Goal: Feedback & Contribution: Leave review/rating

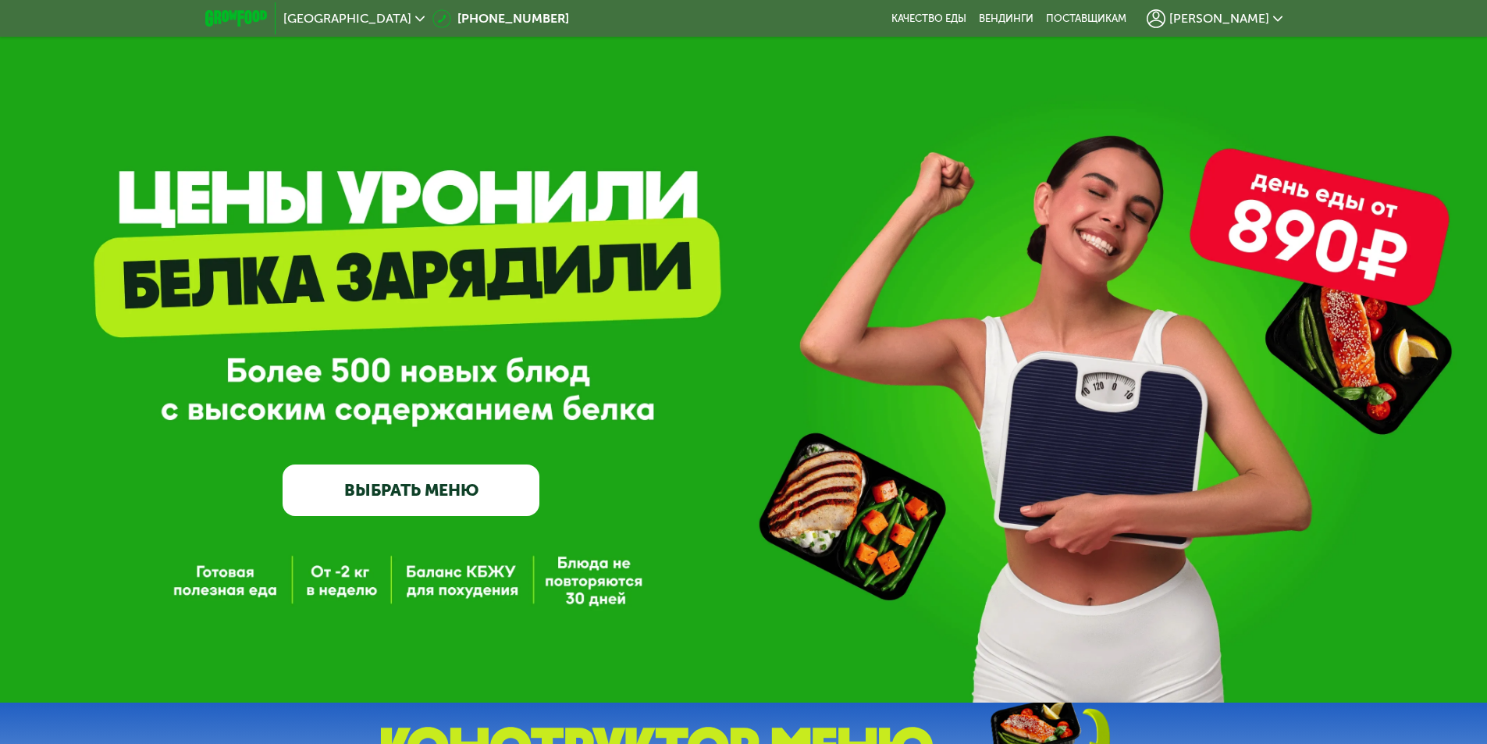
click at [1231, 23] on span "[PERSON_NAME]" at bounding box center [1219, 18] width 100 height 12
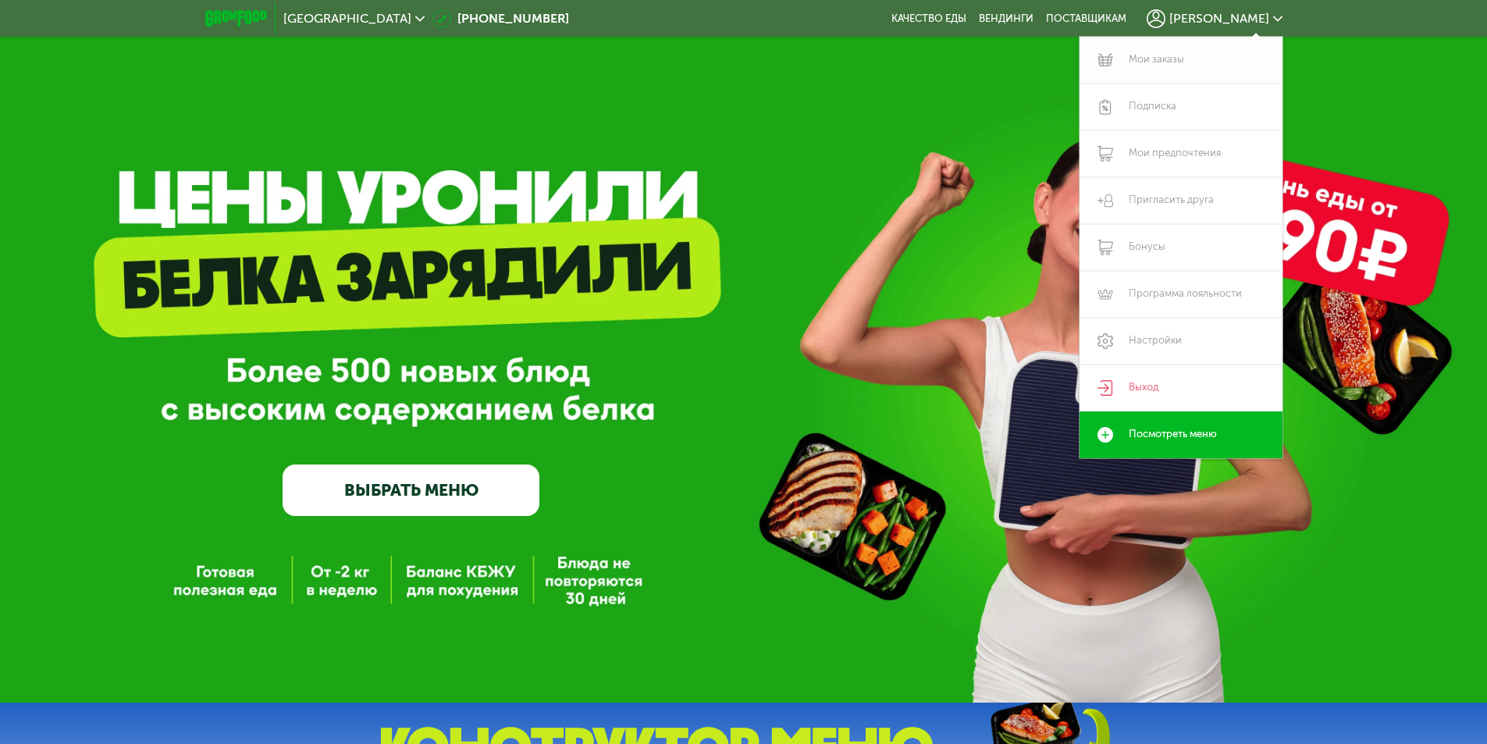
click at [1163, 54] on link "Мои заказы" at bounding box center [1180, 60] width 203 height 47
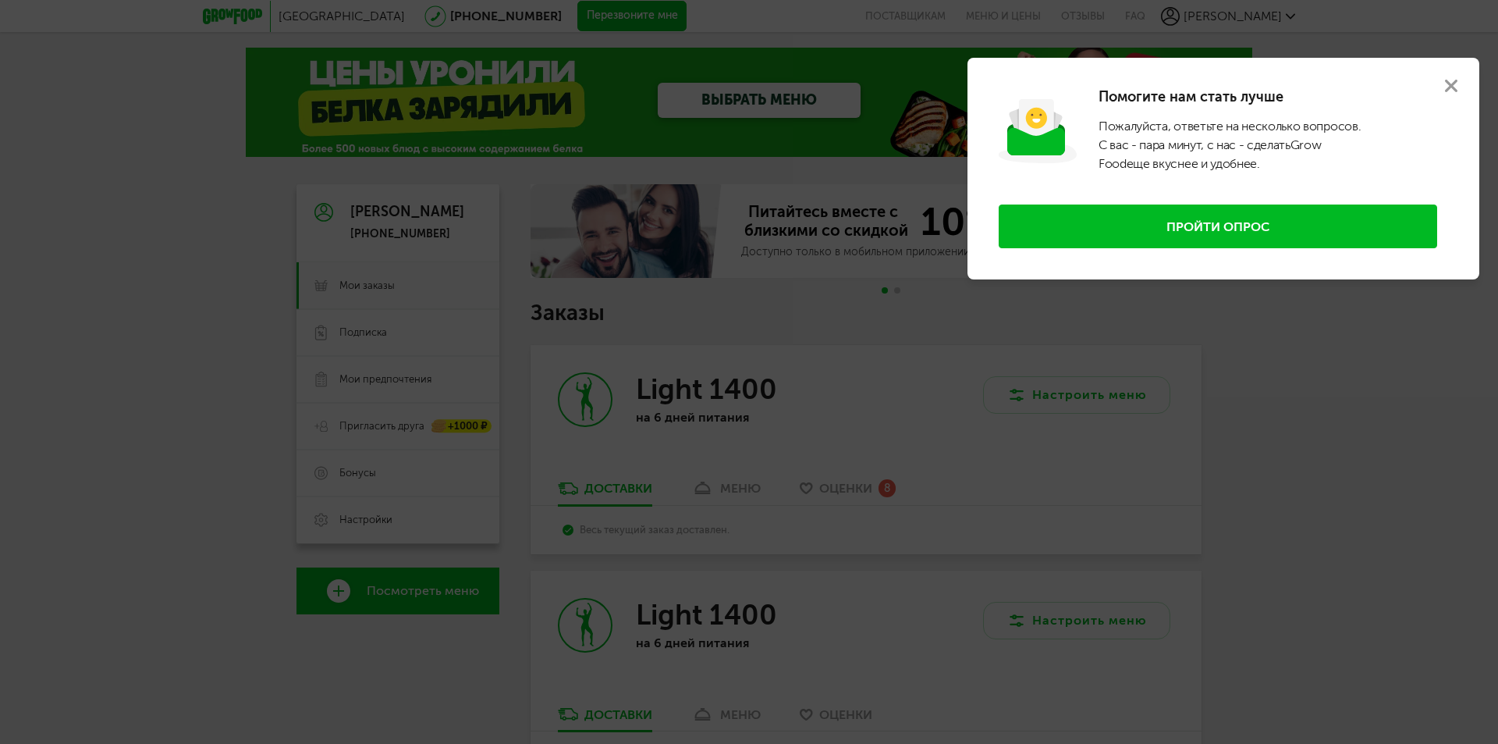
click at [1341, 229] on button "Пройти опрос" at bounding box center [1218, 226] width 439 height 44
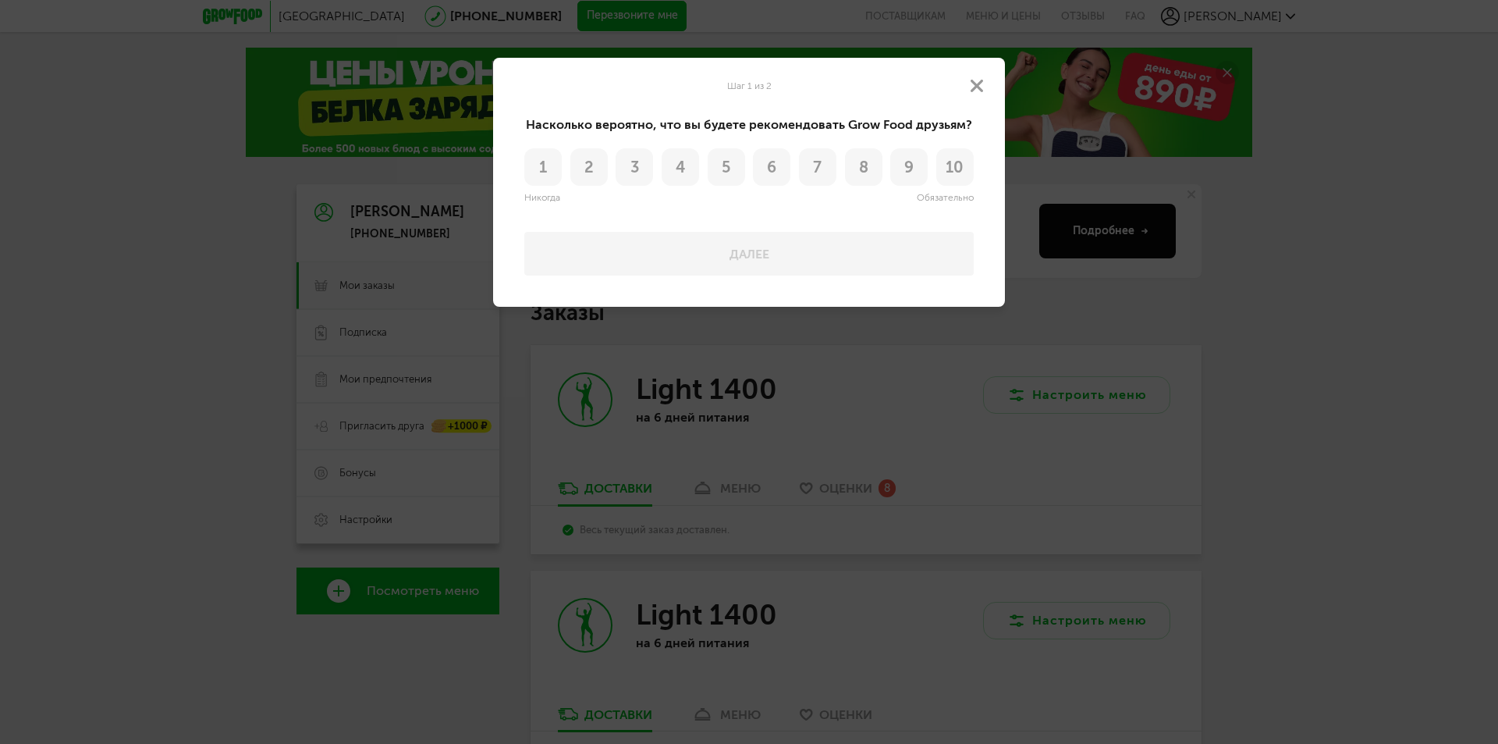
click at [861, 172] on span "8" at bounding box center [863, 167] width 9 height 16
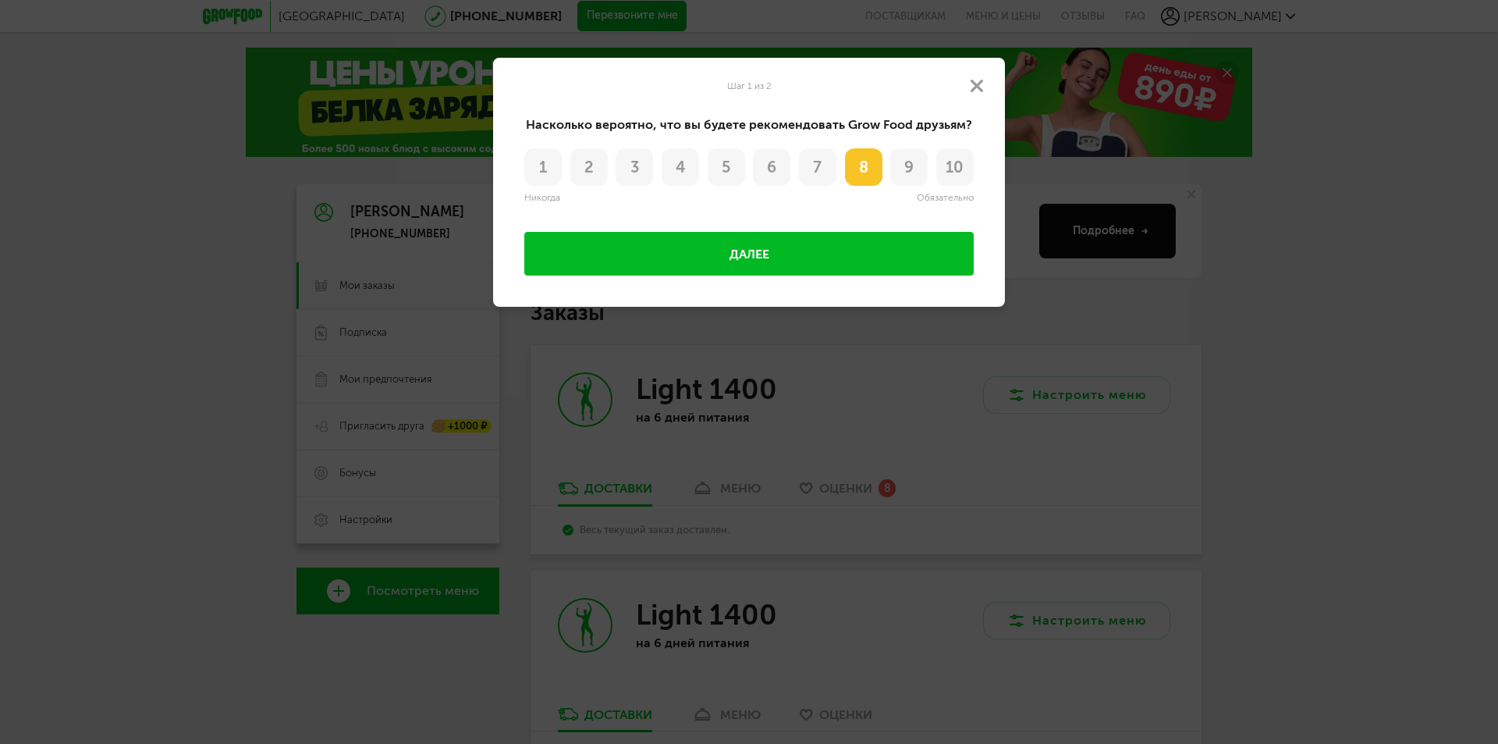
click at [883, 236] on button "Далее" at bounding box center [748, 254] width 449 height 44
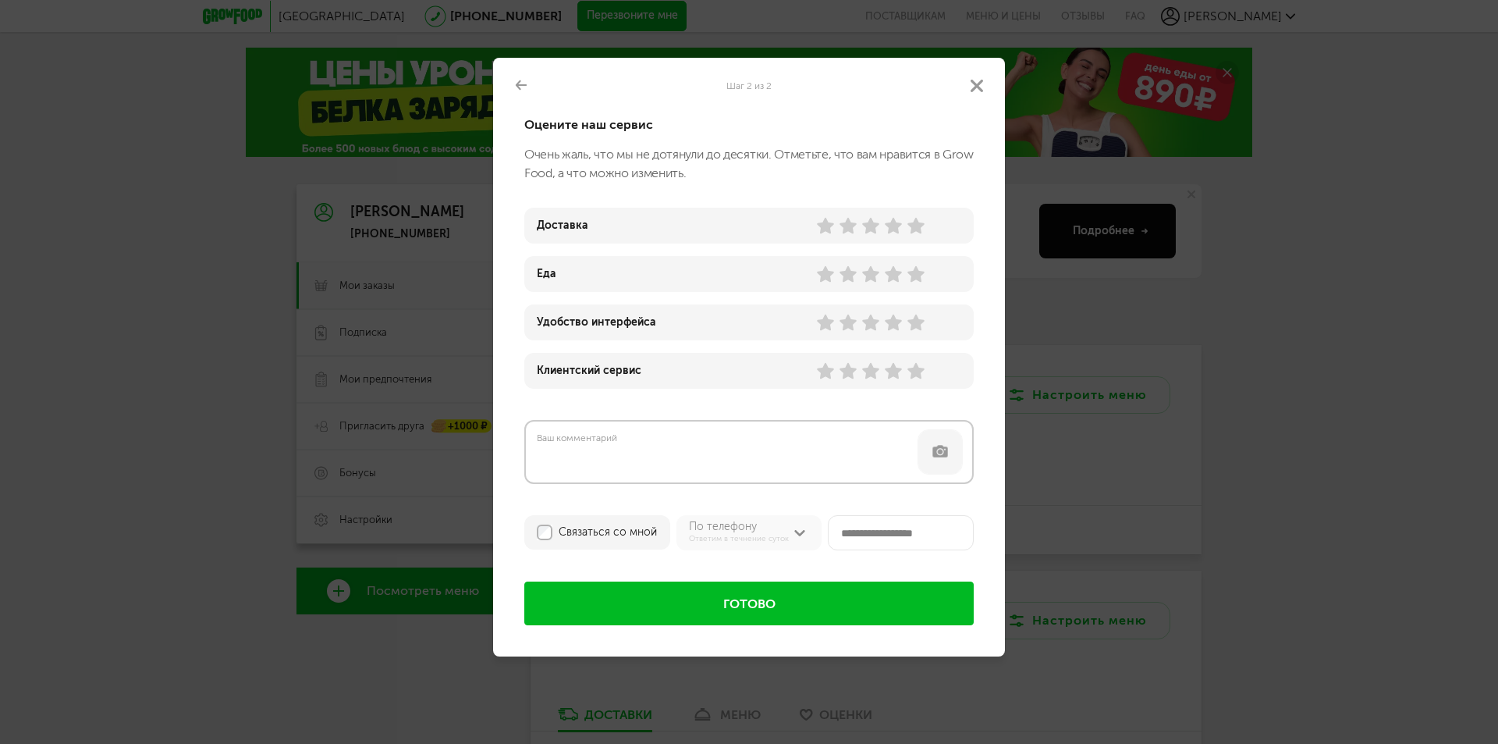
click at [918, 223] on use at bounding box center [916, 226] width 17 height 16
click at [896, 273] on use at bounding box center [893, 274] width 17 height 16
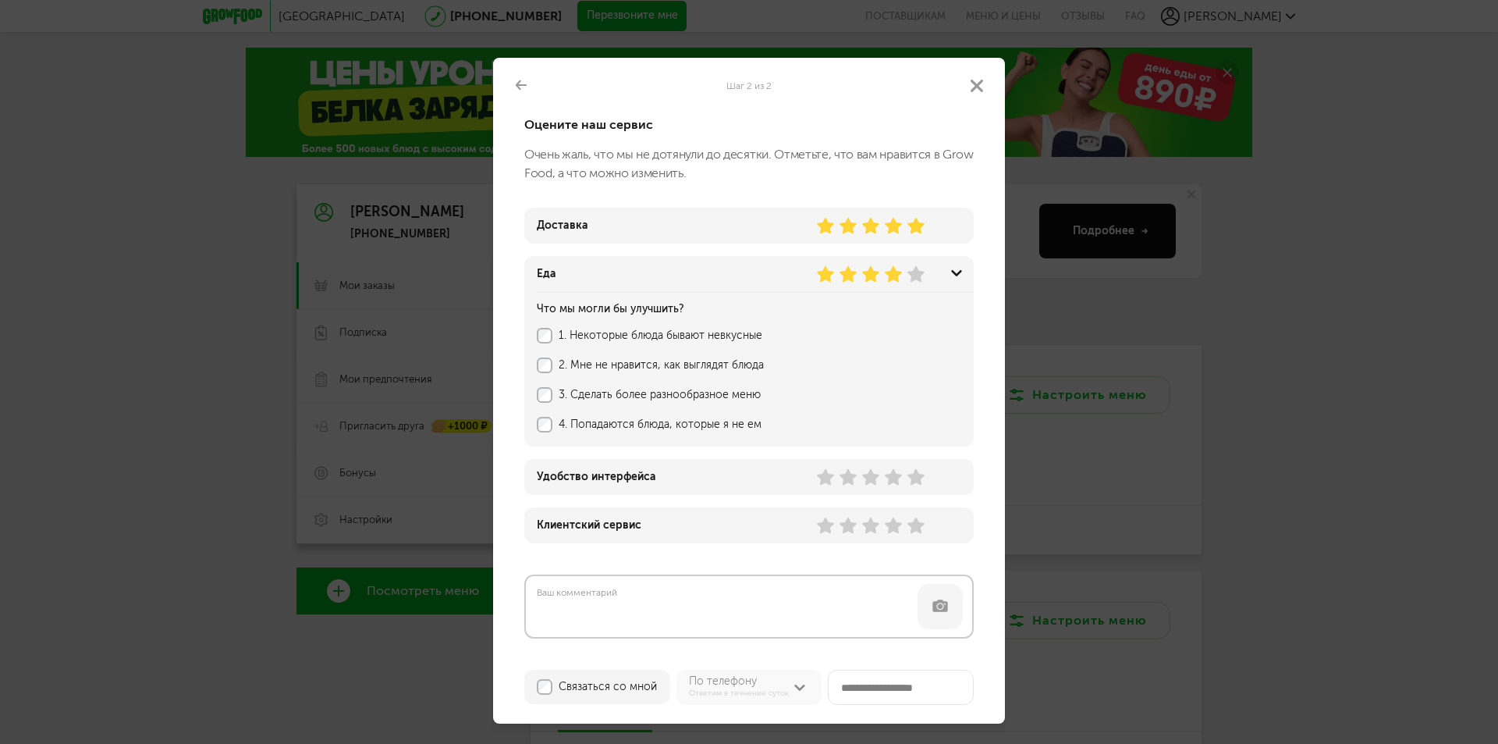
click at [737, 332] on label "1. Некоторые блюда бывают невкусные" at bounding box center [742, 335] width 366 height 12
click at [921, 481] on use at bounding box center [916, 477] width 17 height 16
click at [923, 524] on use at bounding box center [916, 525] width 17 height 16
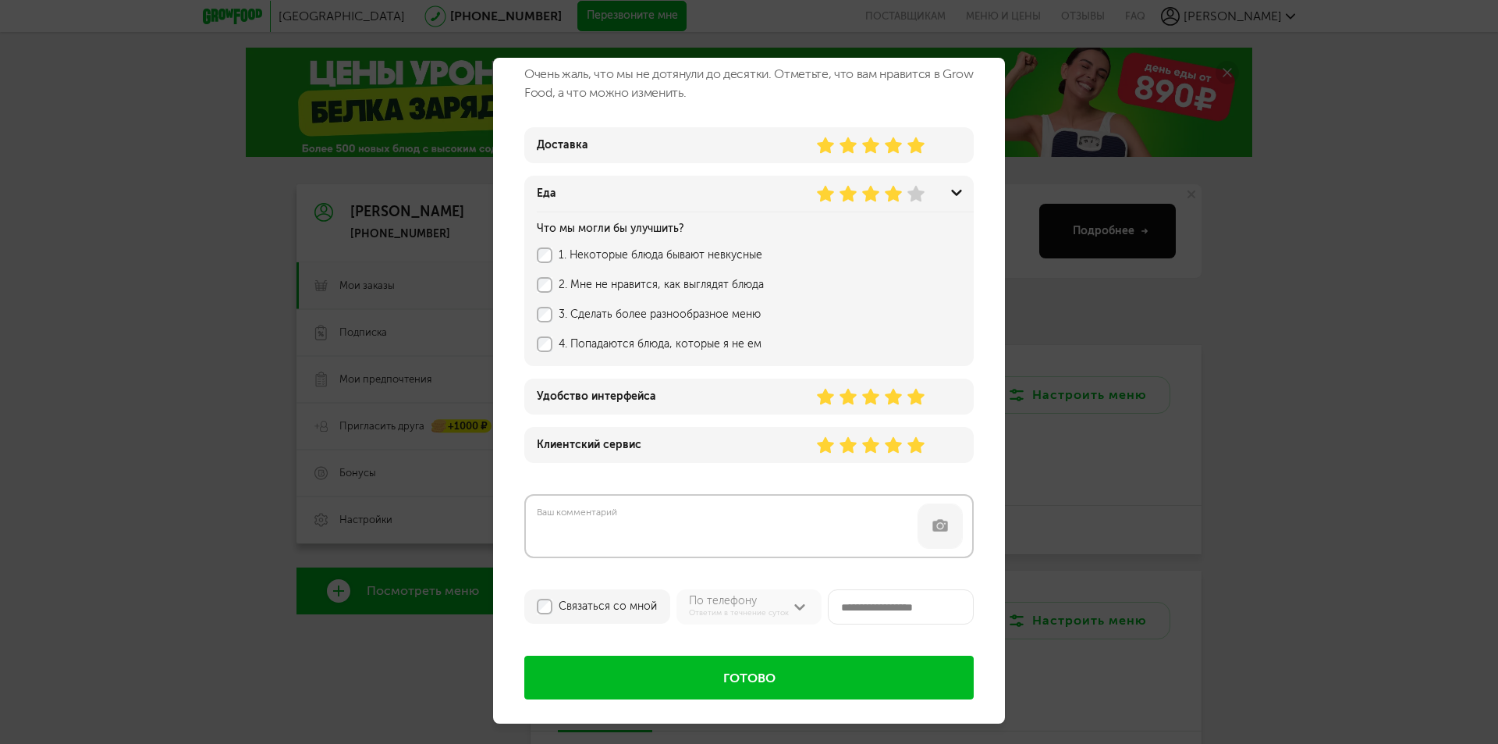
scroll to position [87, 0]
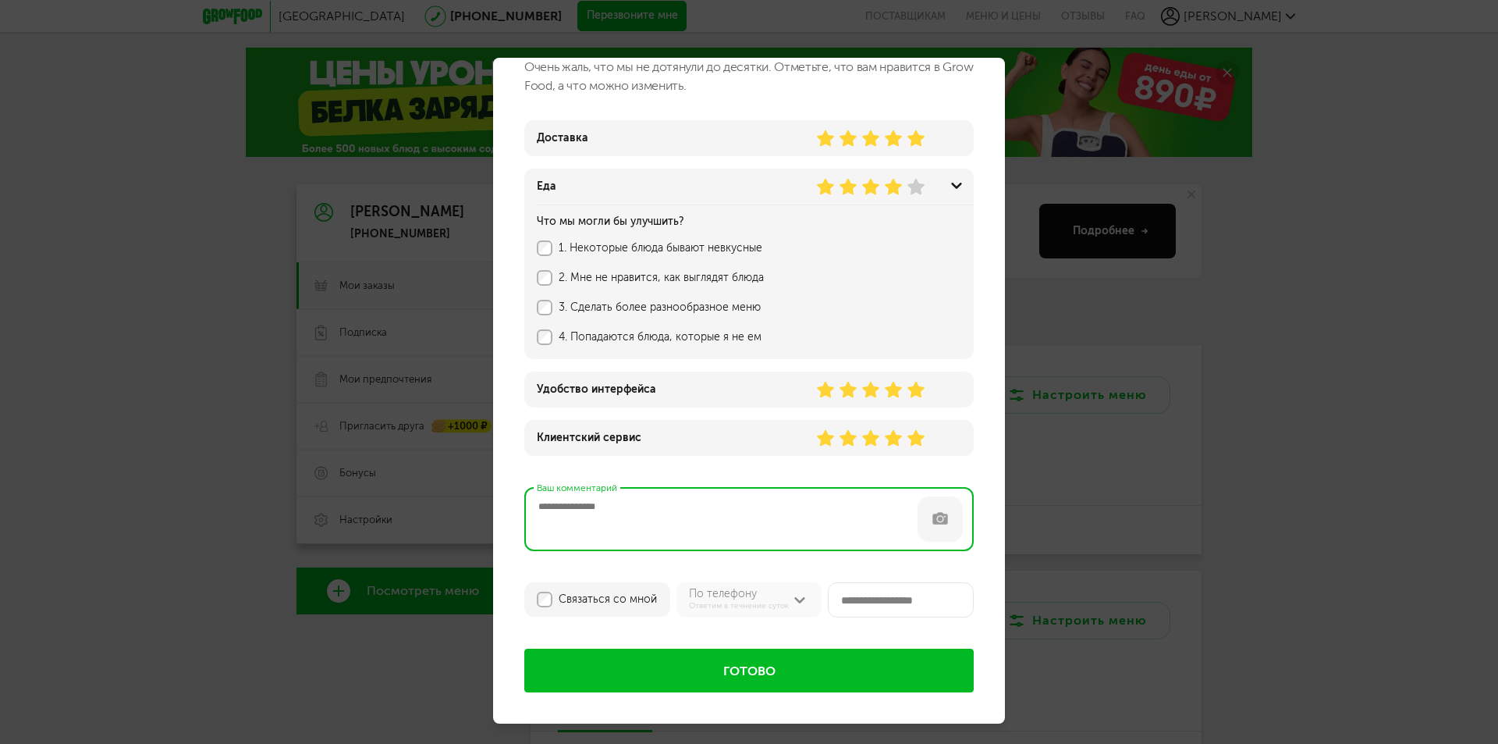
click at [688, 488] on textarea "Ваш комментарий" at bounding box center [748, 519] width 449 height 64
type textarea "*"
type textarea "**********"
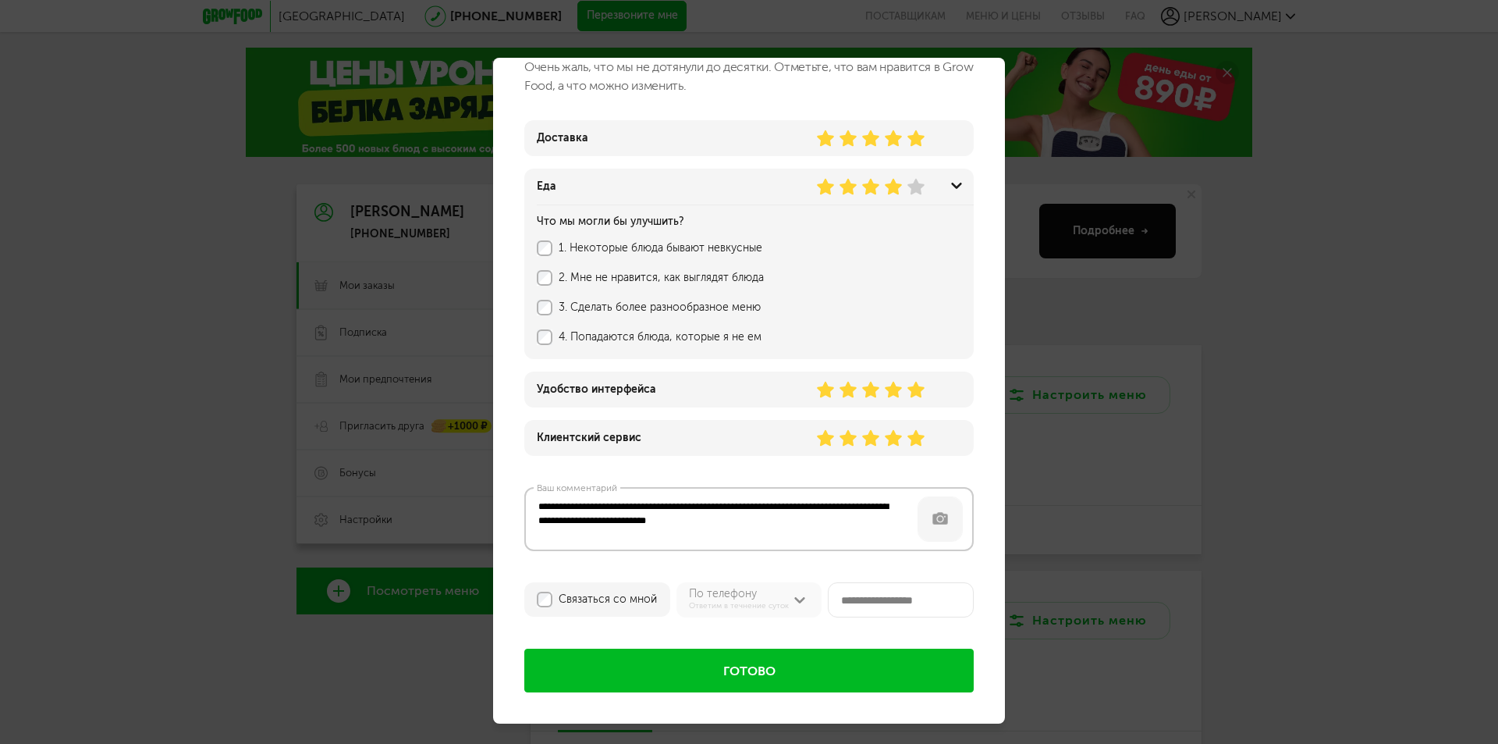
click at [714, 667] on button "Готово" at bounding box center [748, 670] width 449 height 44
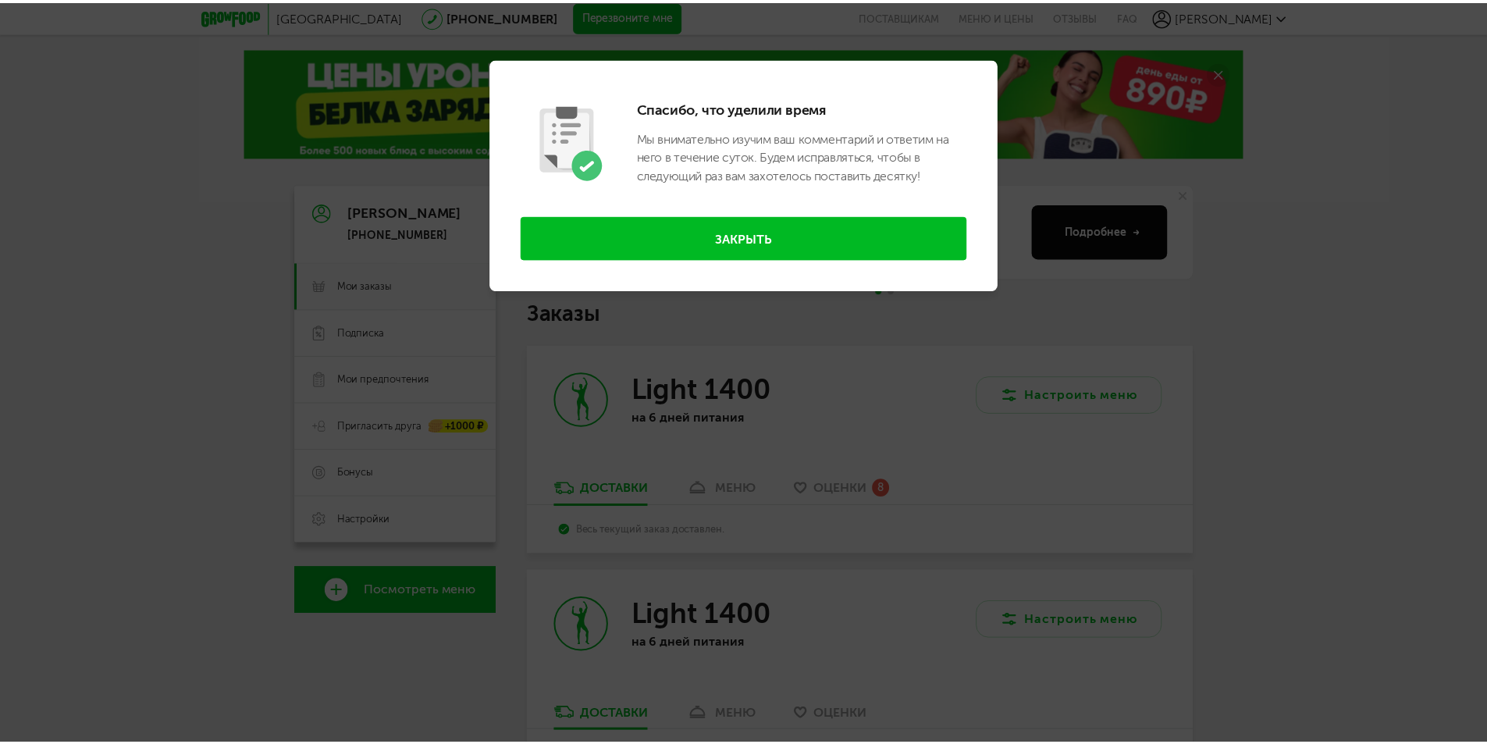
scroll to position [0, 0]
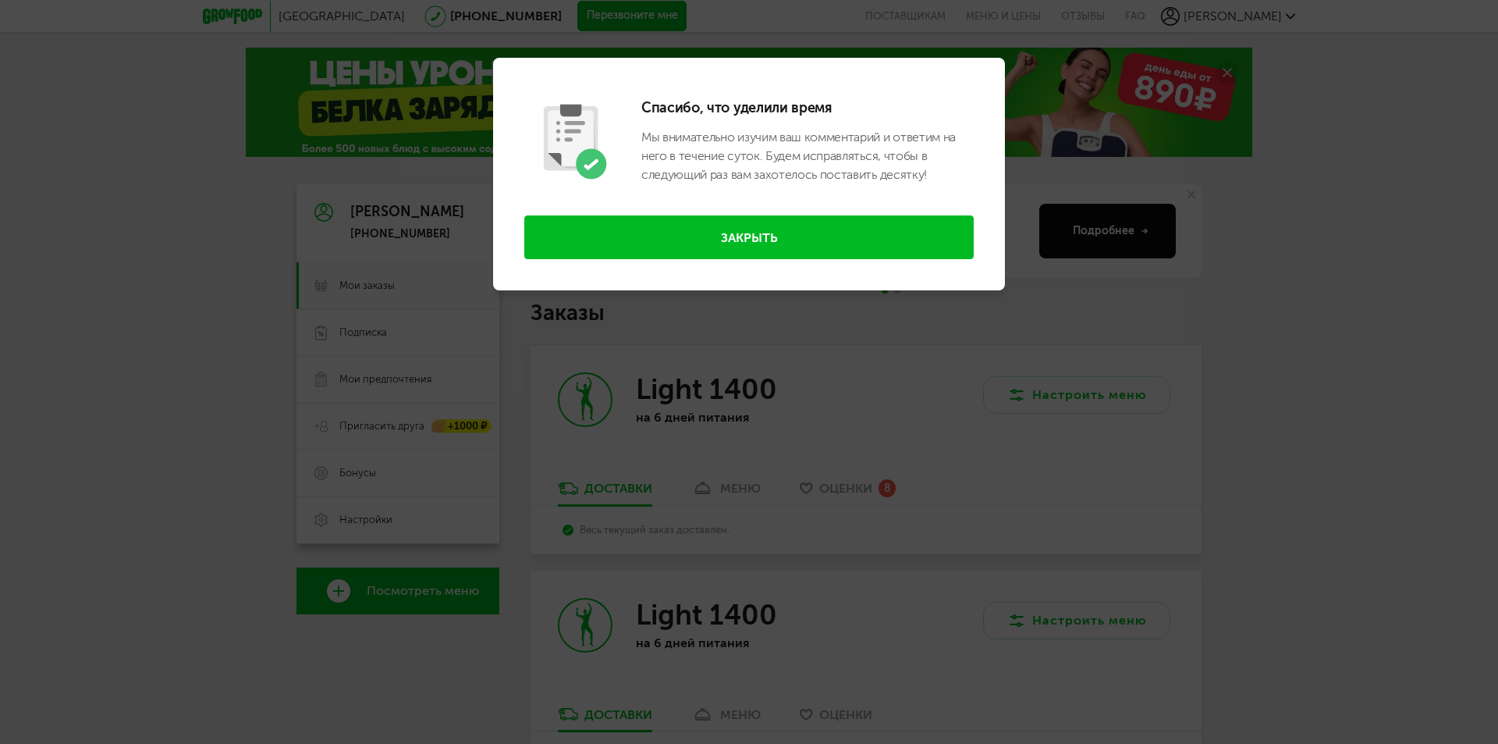
click at [765, 235] on button "Закрыть" at bounding box center [748, 237] width 449 height 44
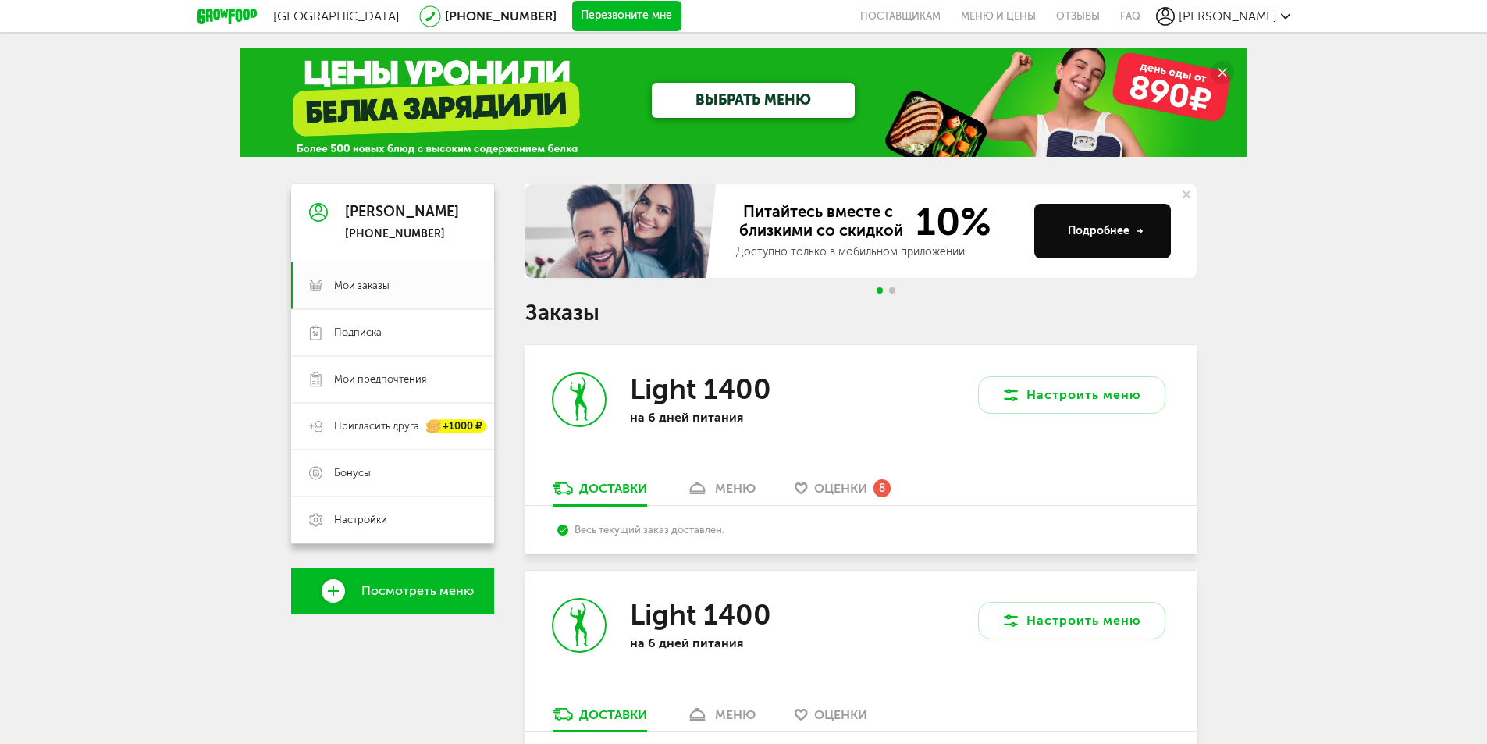
click at [830, 489] on span "Оценки" at bounding box center [840, 488] width 53 height 15
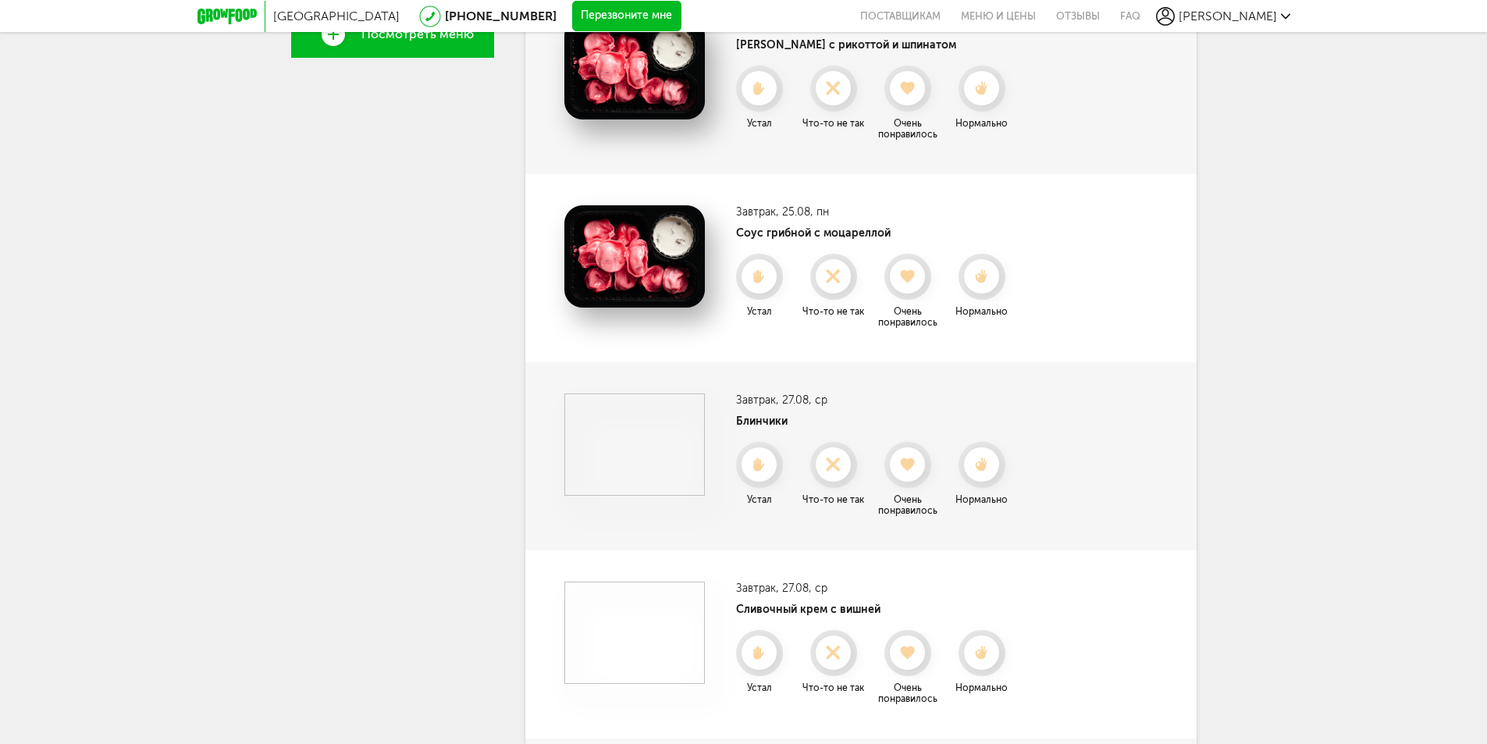
scroll to position [552, 0]
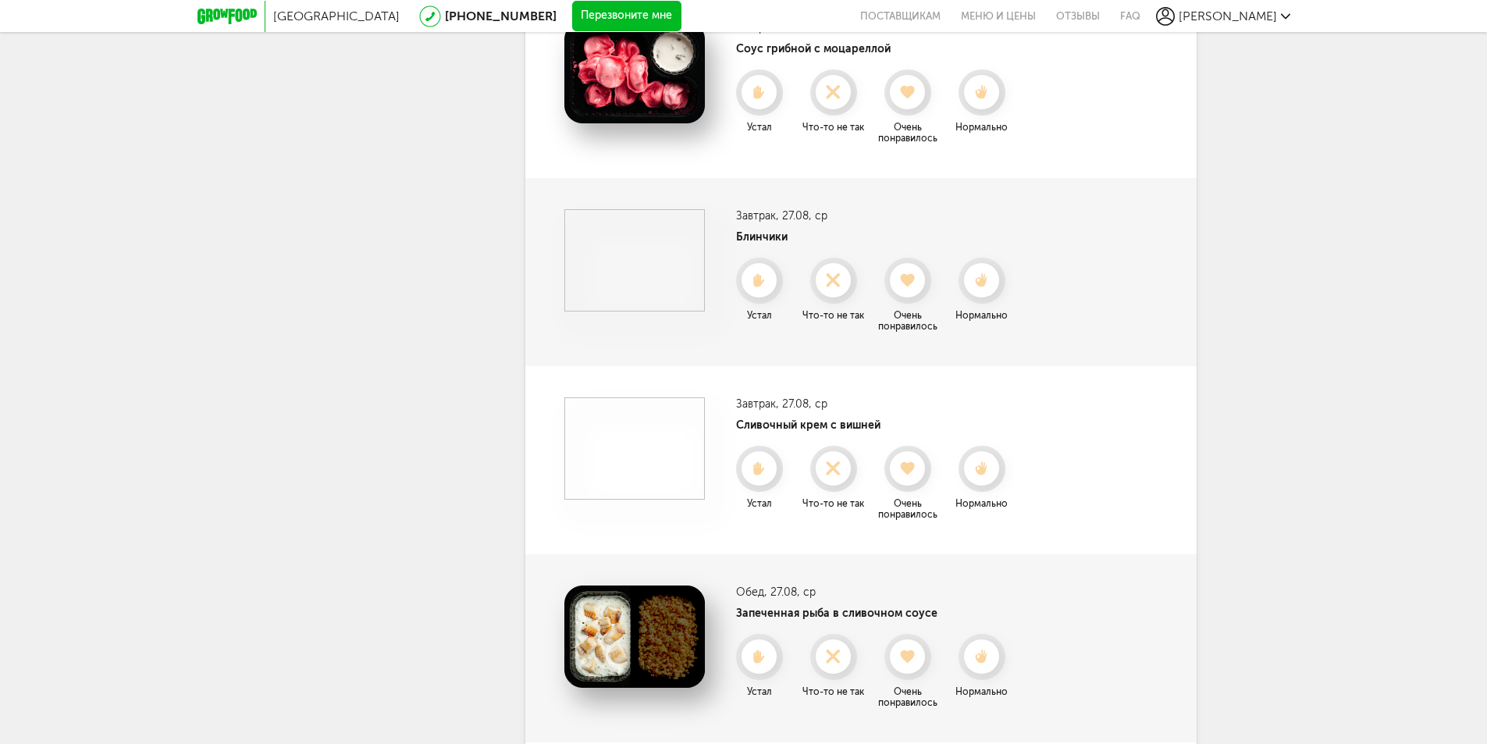
scroll to position [709, 0]
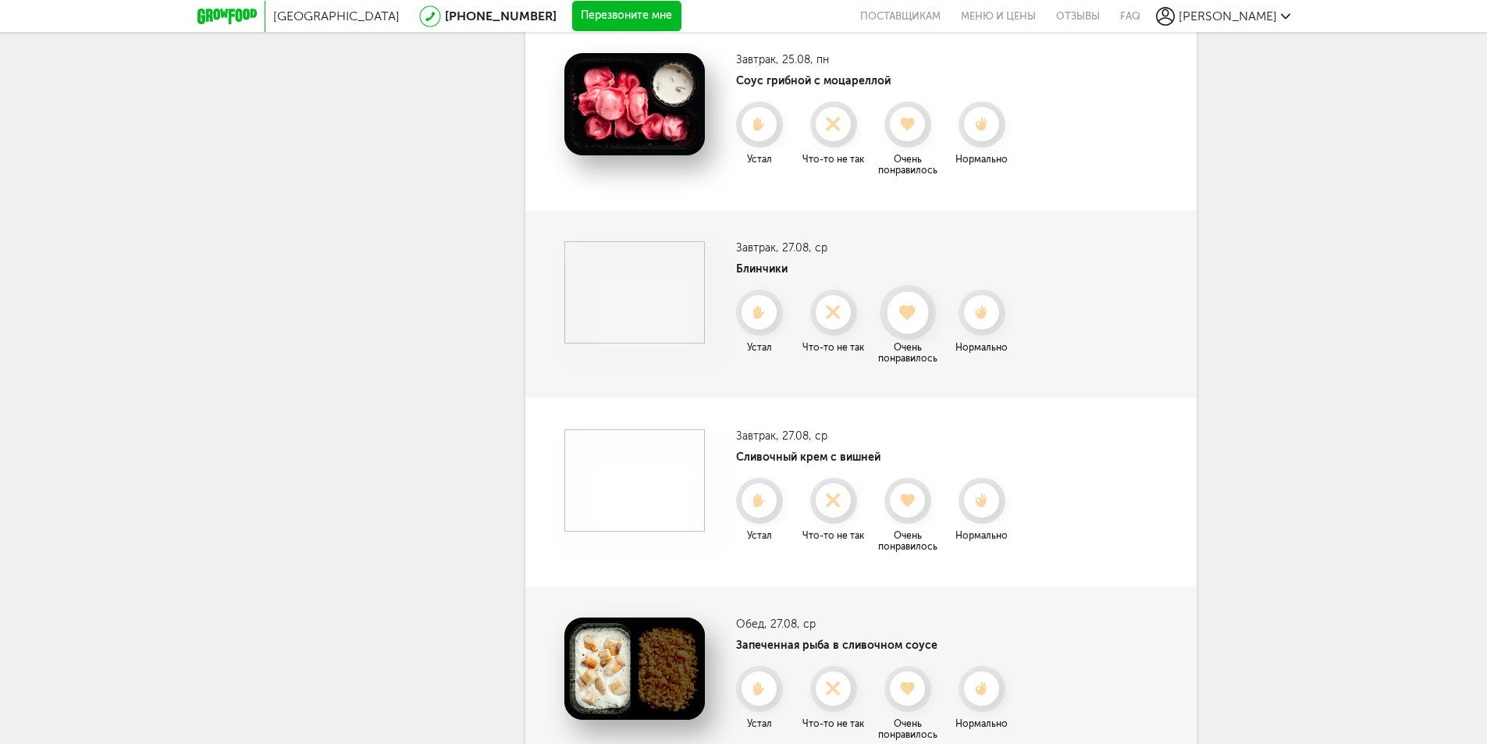
click at [913, 306] on use at bounding box center [907, 312] width 17 height 16
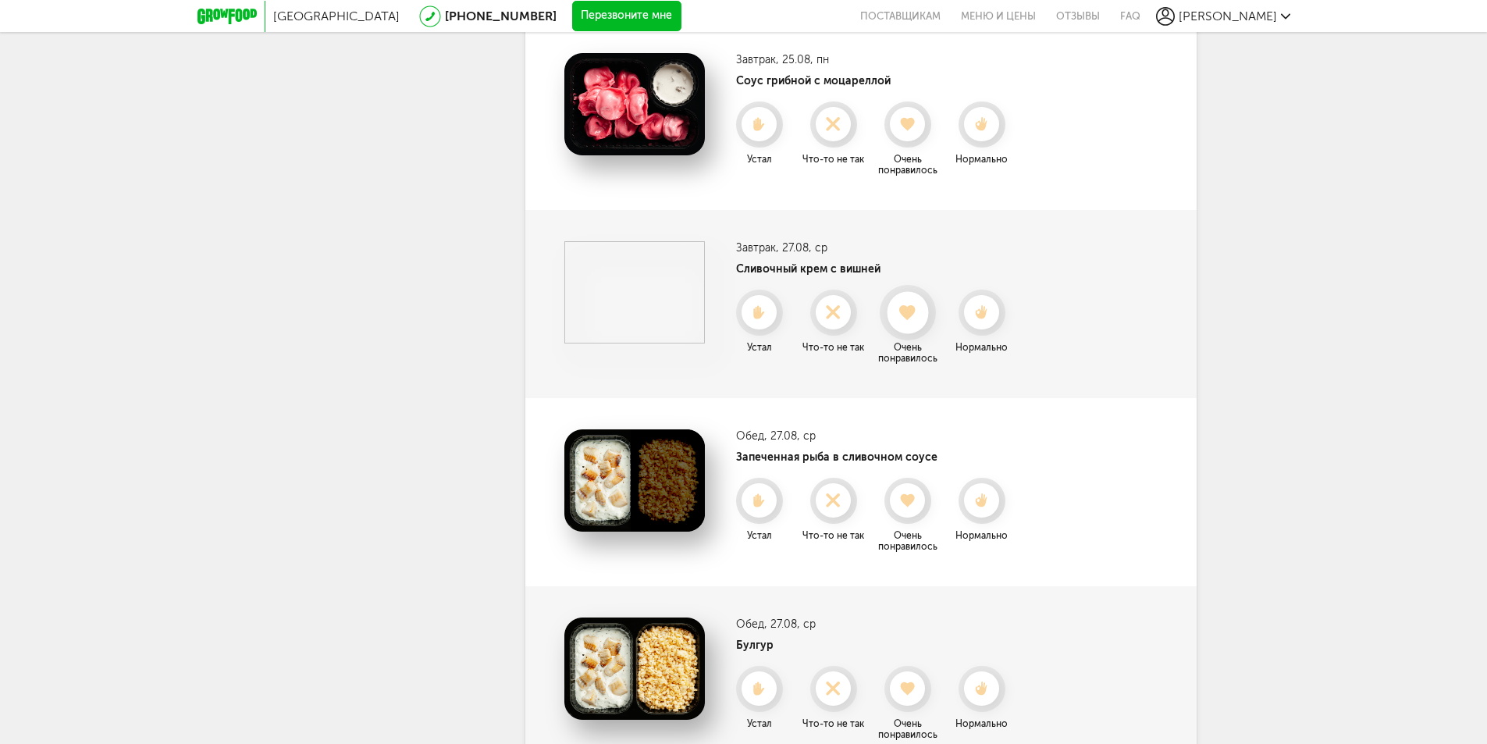
click at [908, 319] on use at bounding box center [907, 312] width 17 height 16
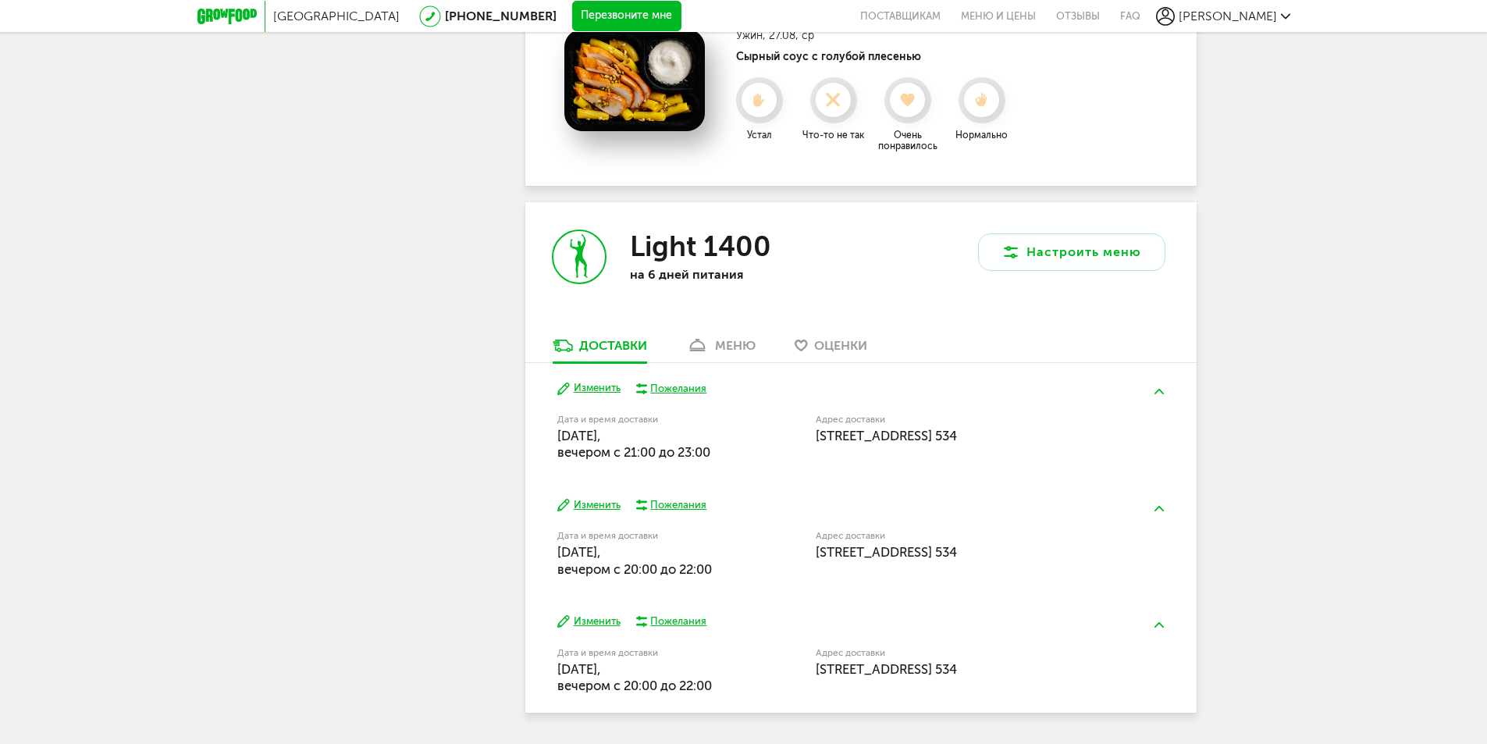
scroll to position [1533, 0]
